Goal: Obtain resource: Obtain resource

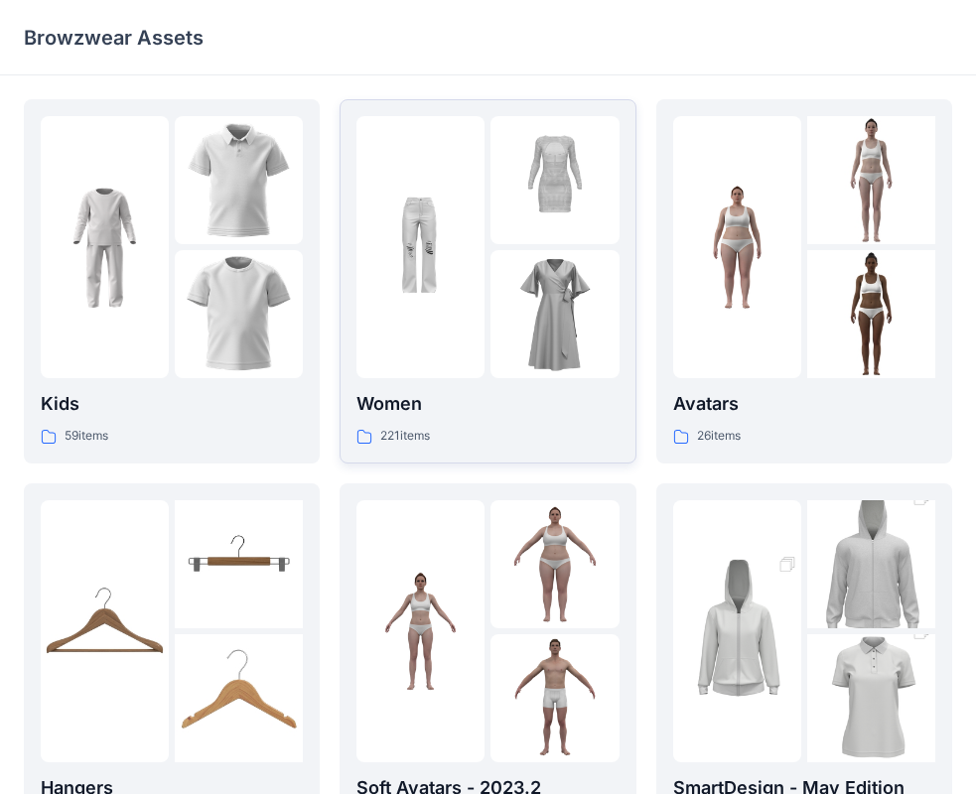
click at [460, 285] on img at bounding box center [420, 248] width 128 height 128
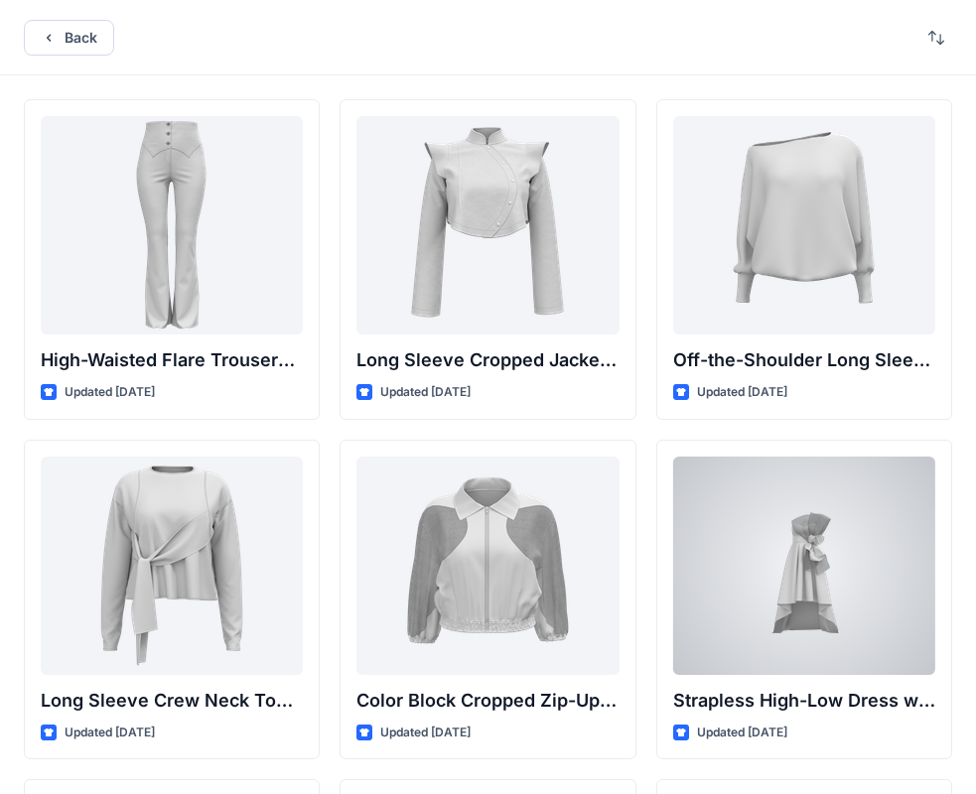
click at [930, 647] on div at bounding box center [804, 566] width 262 height 218
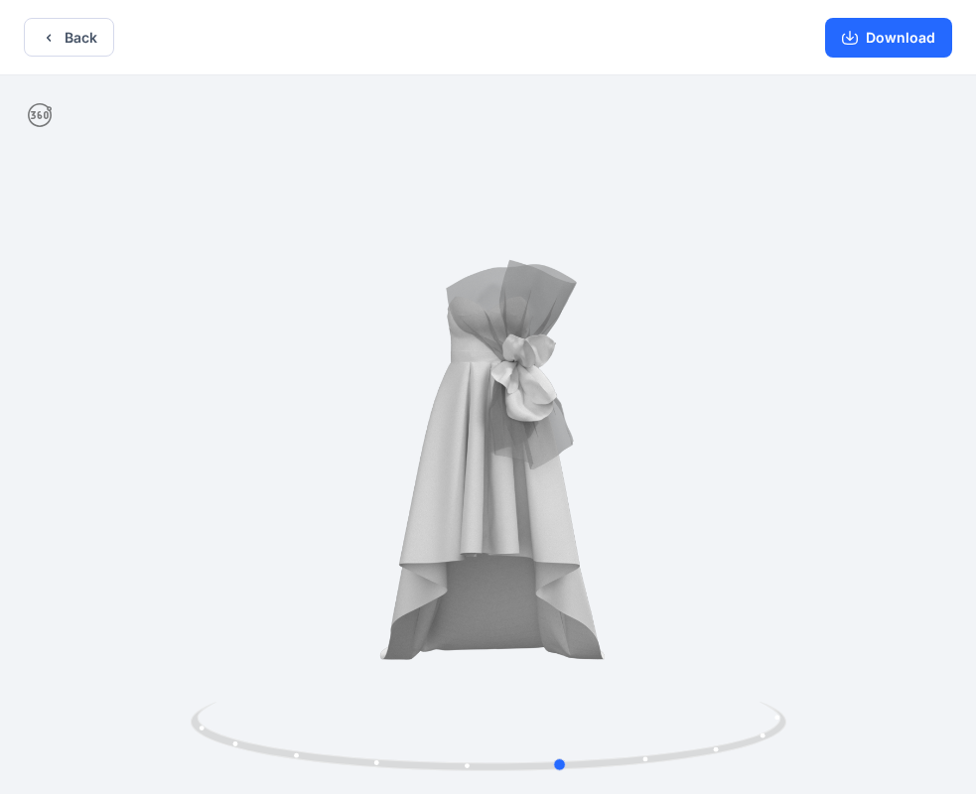
drag, startPoint x: 590, startPoint y: 447, endPoint x: 664, endPoint y: 464, distance: 76.5
click at [664, 464] on div at bounding box center [488, 436] width 976 height 722
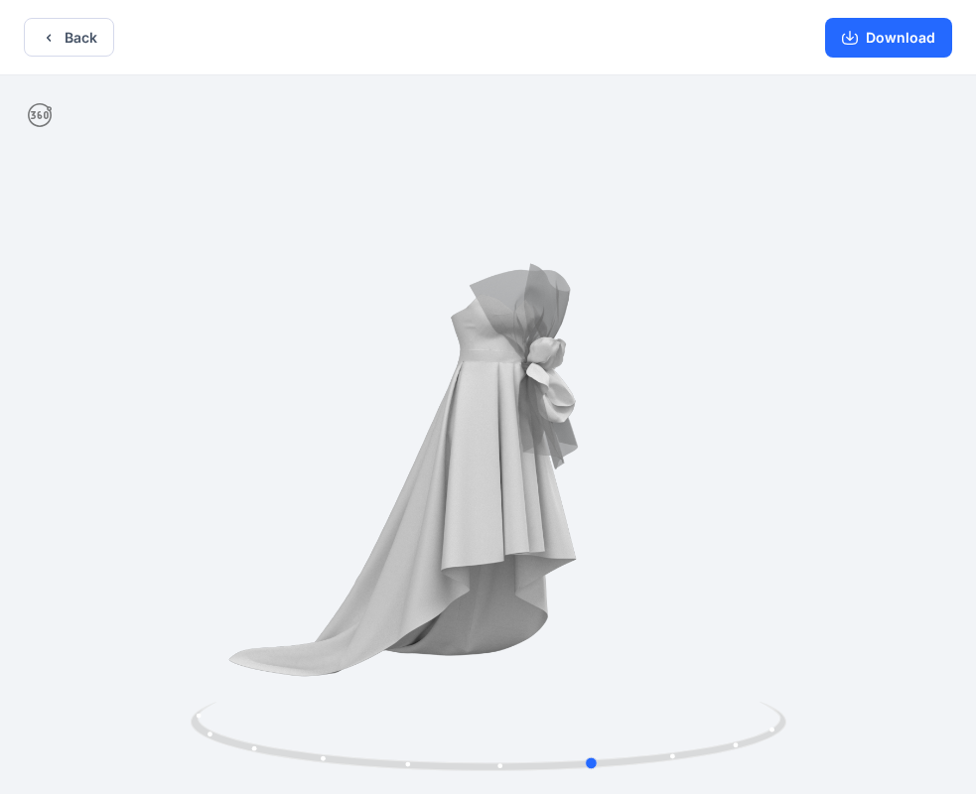
drag, startPoint x: 355, startPoint y: 430, endPoint x: 634, endPoint y: 376, distance: 284.0
click at [850, 433] on div at bounding box center [488, 436] width 976 height 722
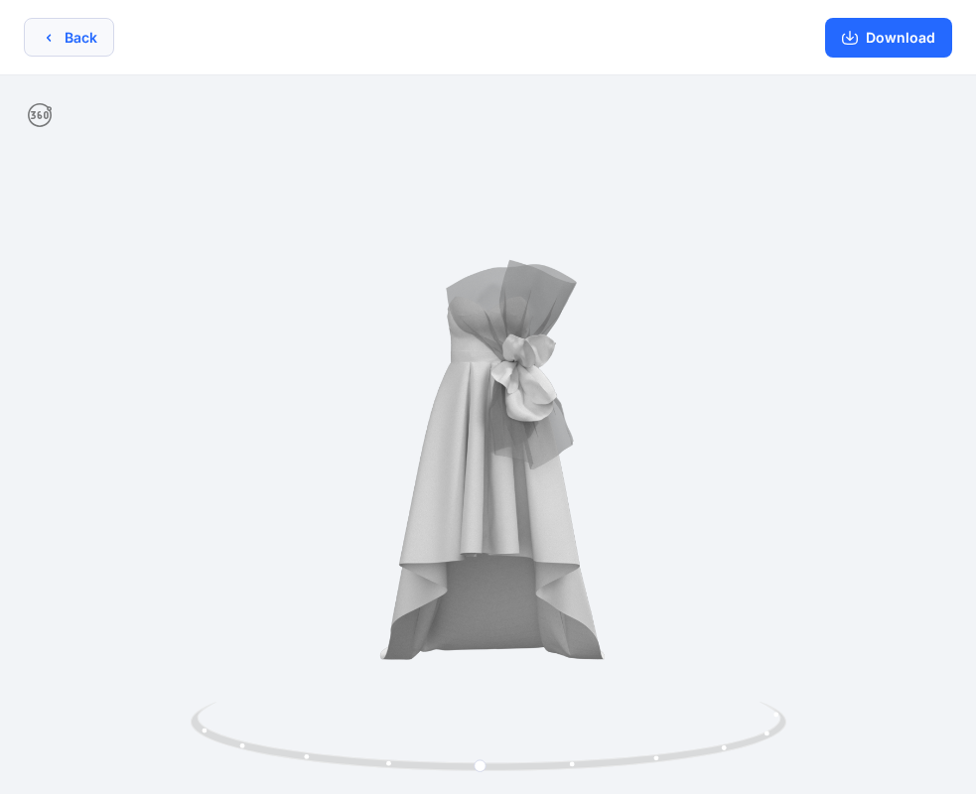
click at [47, 35] on icon "button" at bounding box center [49, 38] width 16 height 16
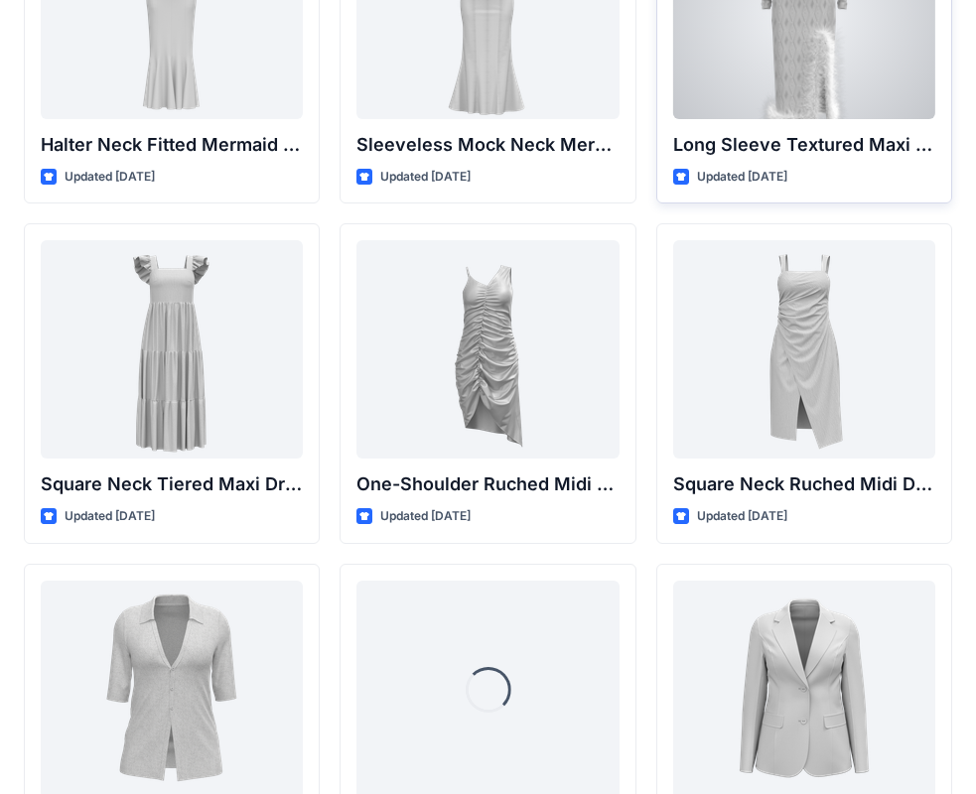
scroll to position [1237, 0]
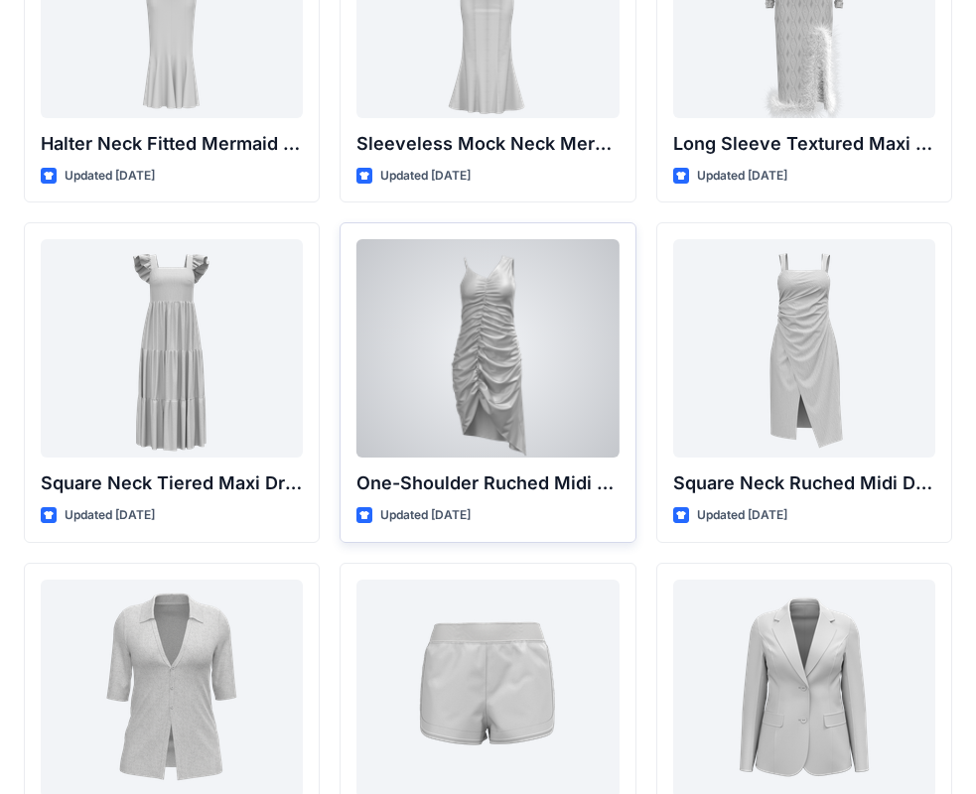
click at [500, 369] on div at bounding box center [487, 348] width 262 height 218
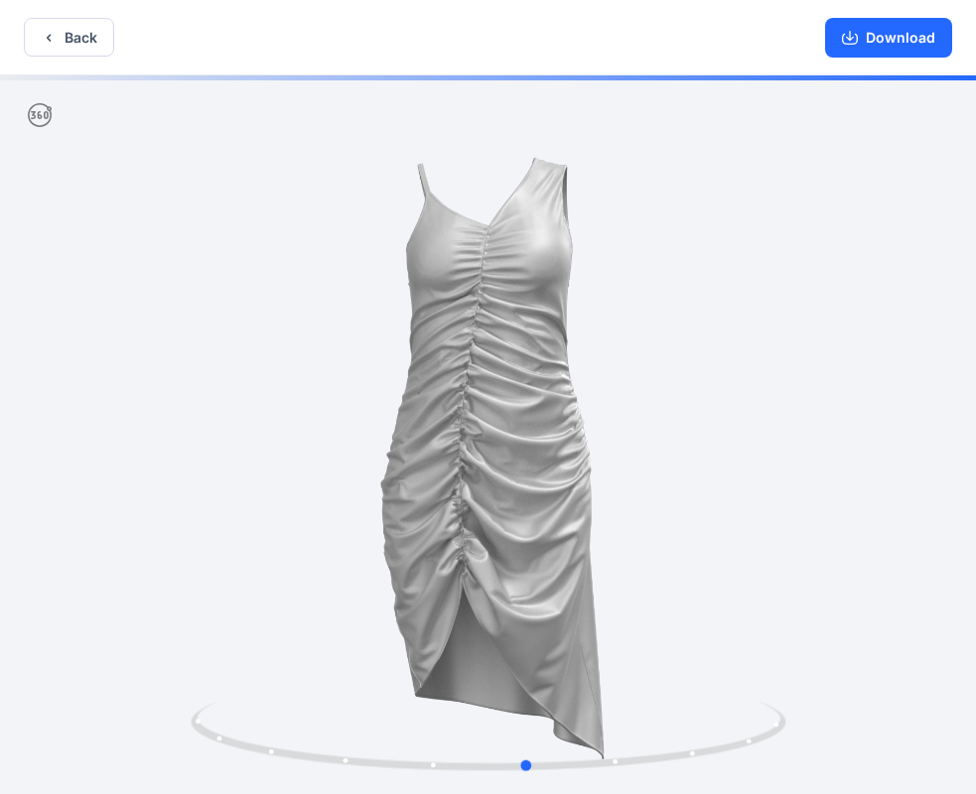
drag, startPoint x: 380, startPoint y: 482, endPoint x: 984, endPoint y: 436, distance: 606.2
click at [976, 447] on html "Back Download Version History" at bounding box center [488, 399] width 976 height 798
click at [72, 54] on button "Back" at bounding box center [69, 37] width 90 height 39
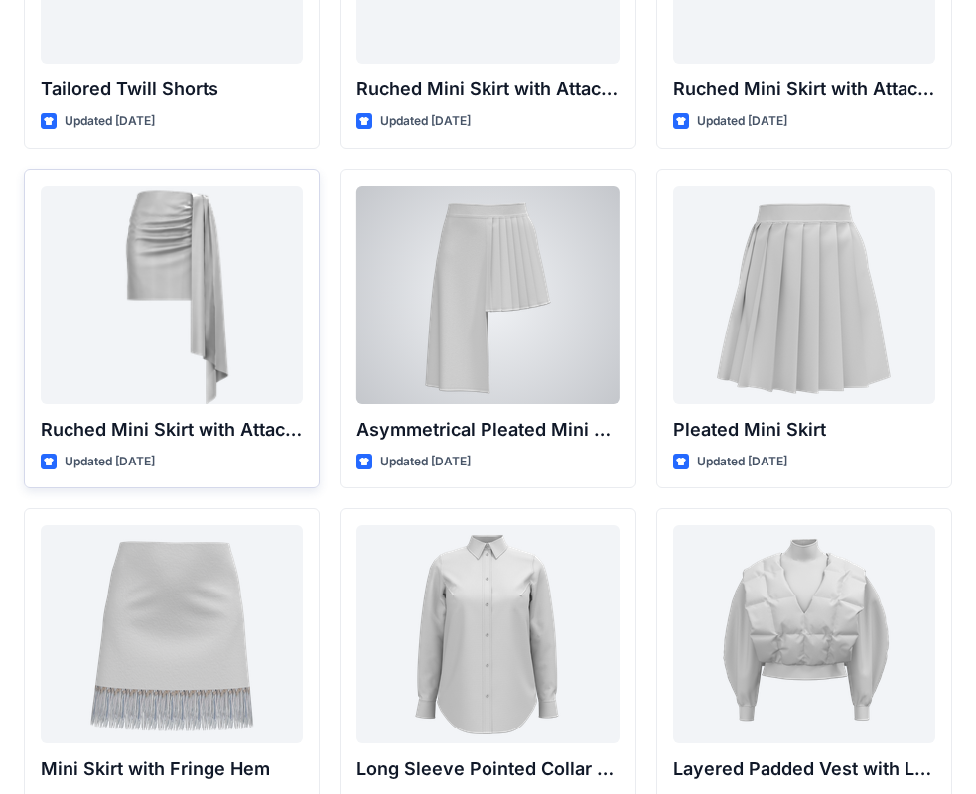
scroll to position [5316, 0]
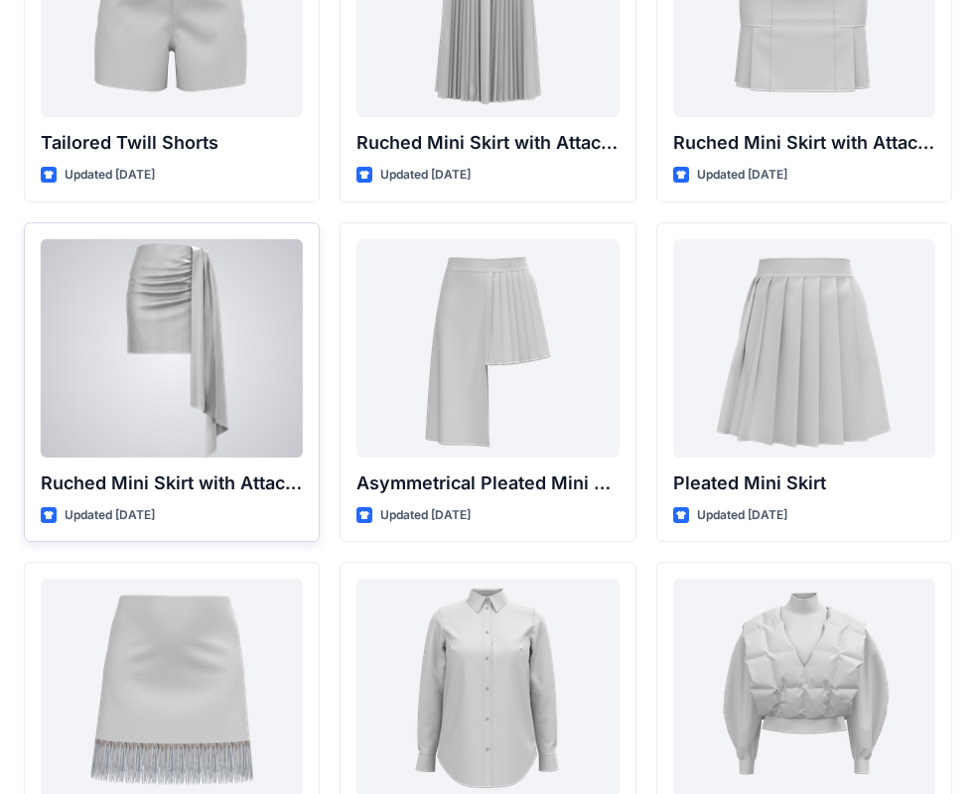
click at [240, 323] on div at bounding box center [172, 348] width 262 height 218
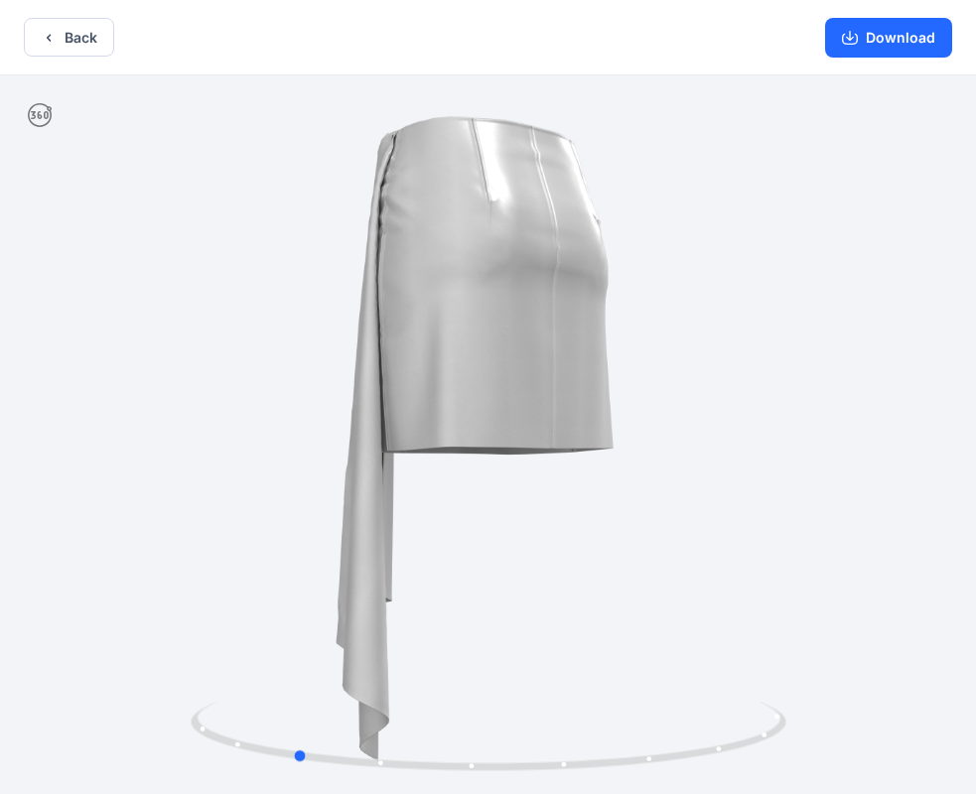
drag, startPoint x: 722, startPoint y: 315, endPoint x: 1117, endPoint y: 273, distance: 398.2
click at [976, 273] on html "Back Download Version History" at bounding box center [488, 399] width 976 height 798
click at [894, 44] on button "Download" at bounding box center [888, 38] width 127 height 40
